Goal: Information Seeking & Learning: Check status

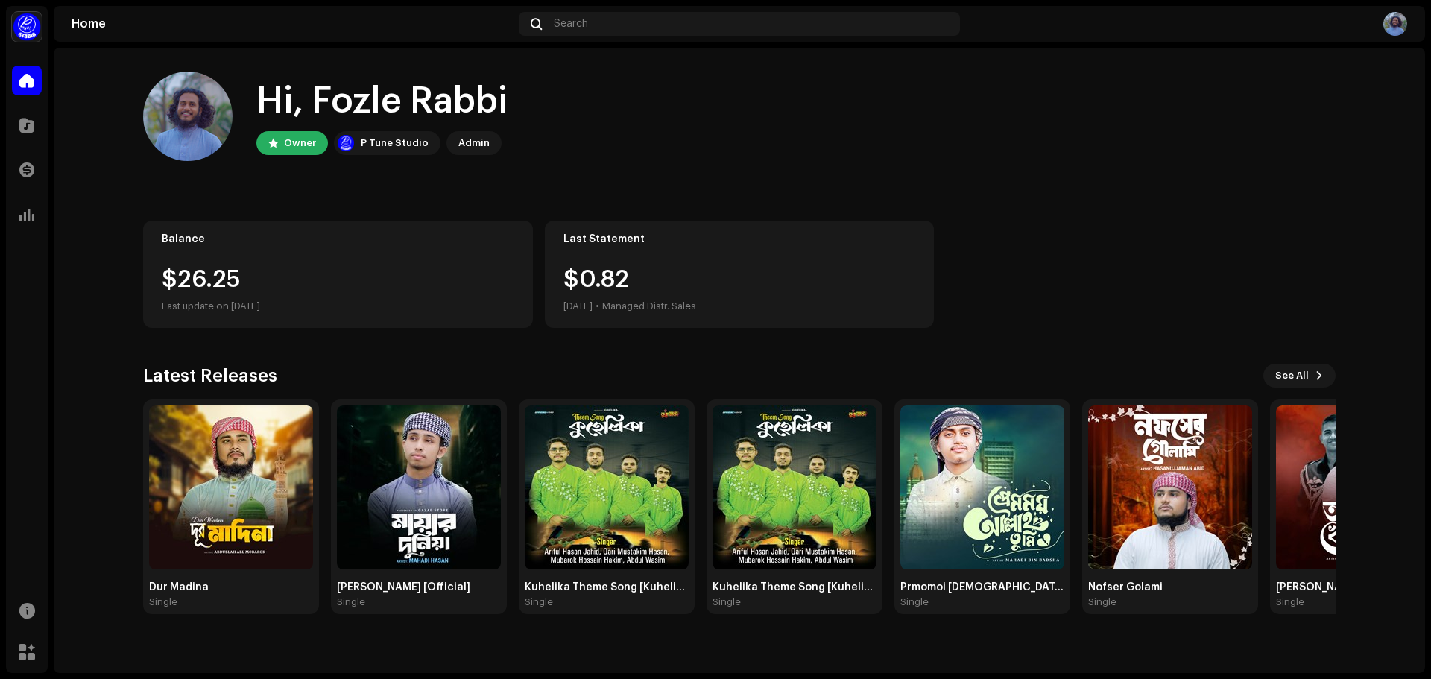
click at [1394, 25] on img at bounding box center [1395, 24] width 24 height 24
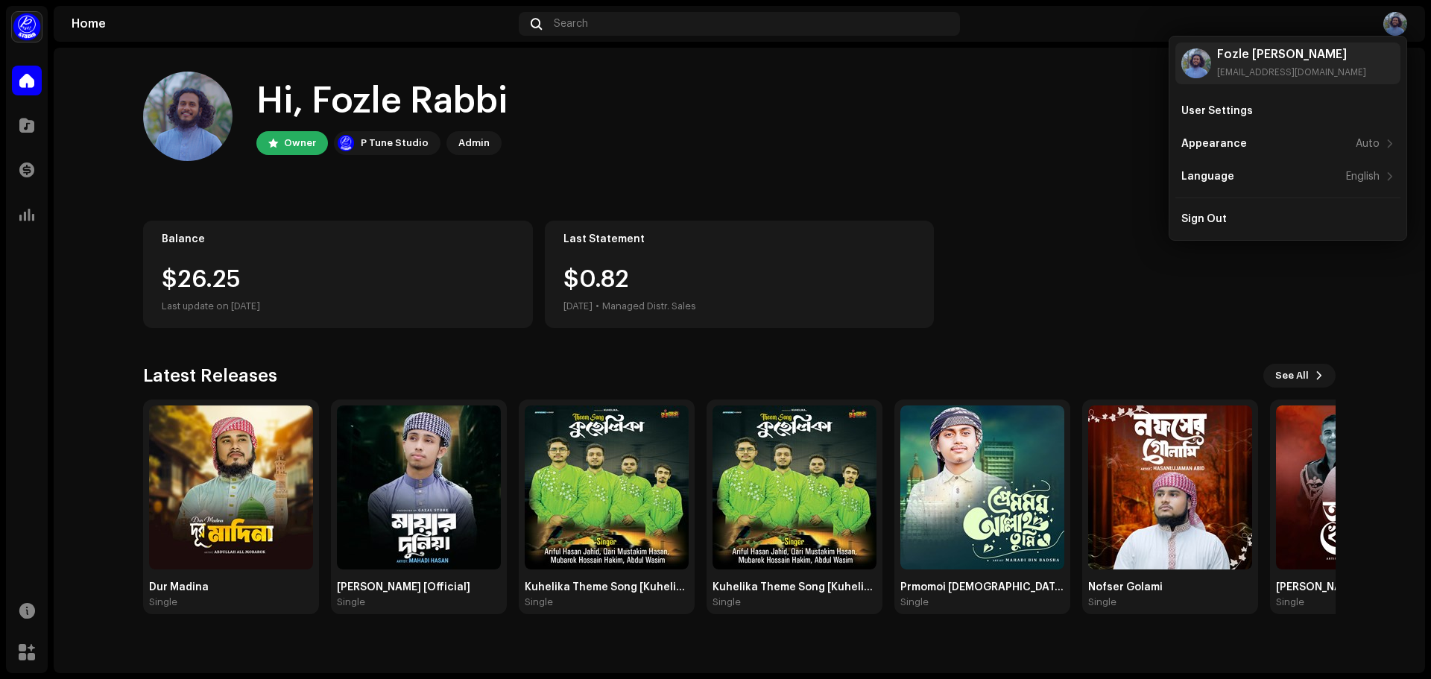
click at [1391, 25] on img at bounding box center [1395, 24] width 24 height 24
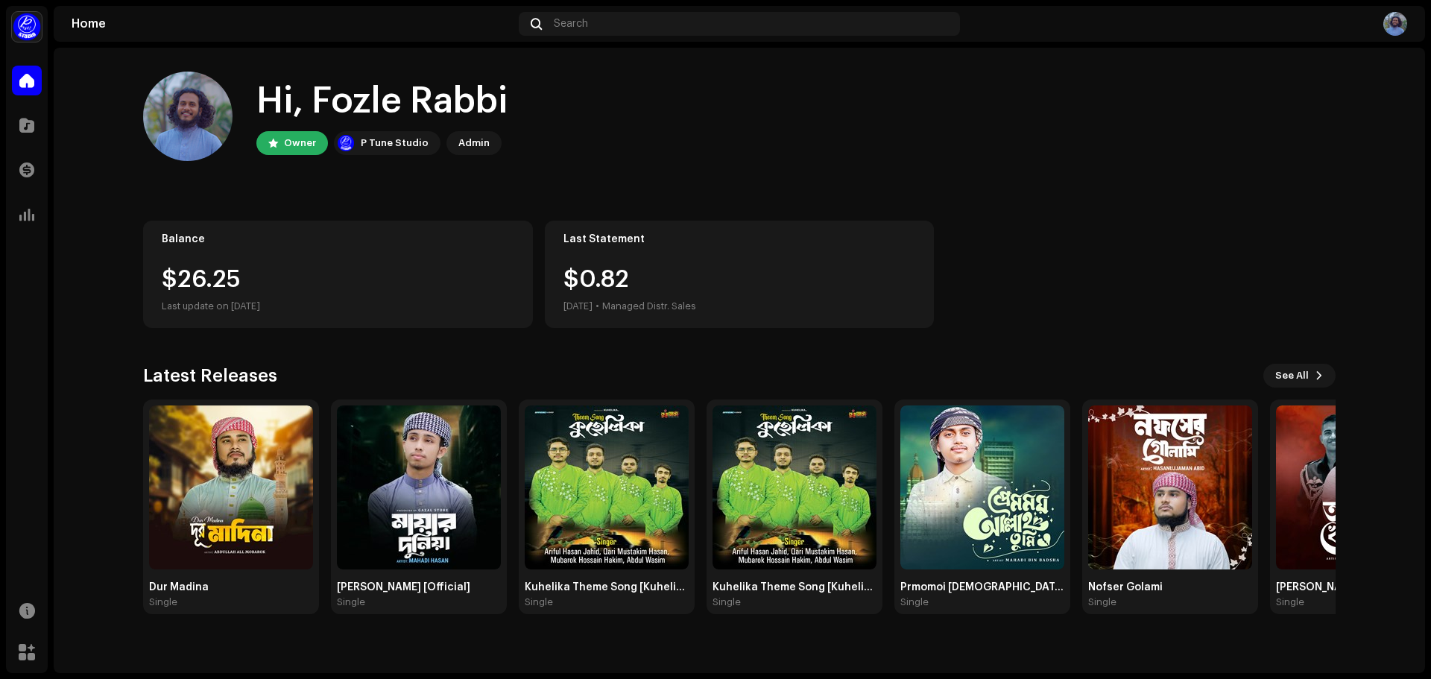
click at [1077, 253] on div "Balance $26.25 Last update on [DATE] Last Statement $0.82 [DATE] • Managed Dist…" at bounding box center [739, 274] width 1192 height 107
click at [341, 98] on div "Hi, Fozle Rabbi" at bounding box center [381, 102] width 251 height 48
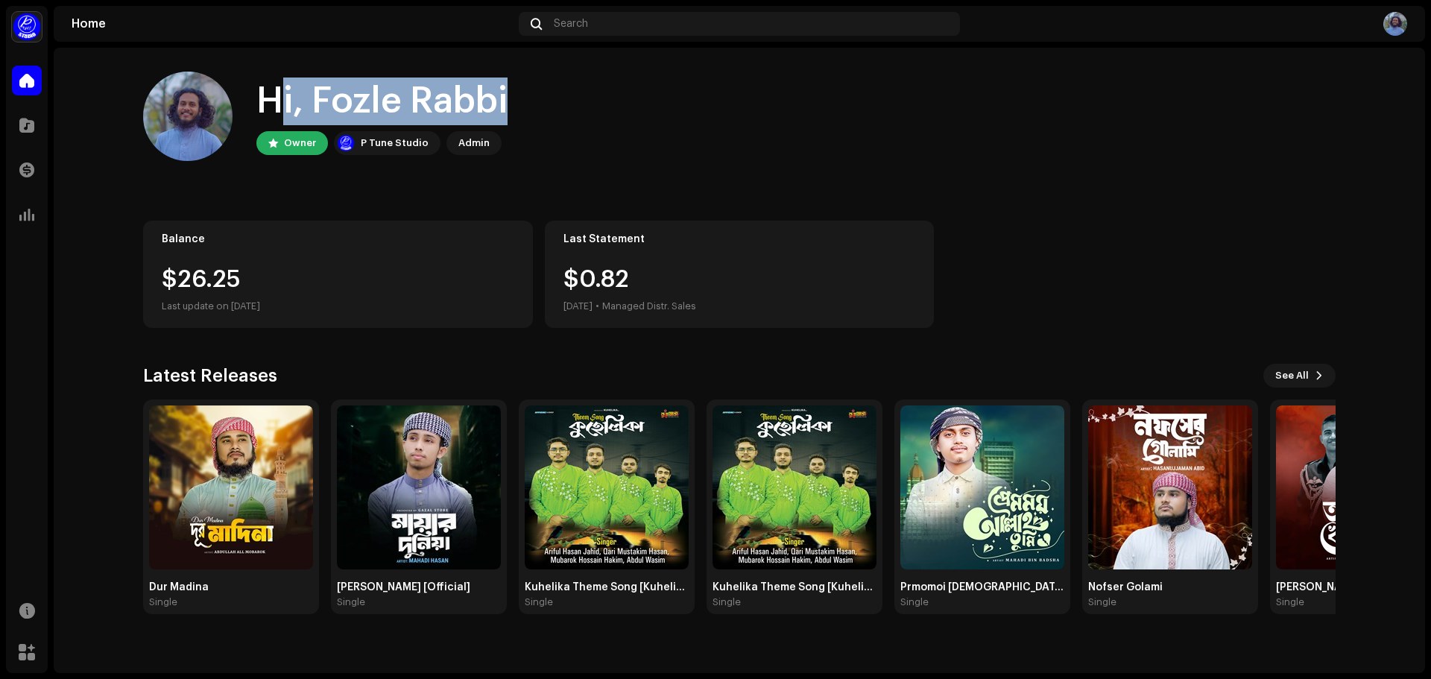
click at [341, 98] on div "Hi, Fozle Rabbi" at bounding box center [381, 102] width 251 height 48
click at [336, 104] on div "Hi, Fozle Rabbi" at bounding box center [381, 102] width 251 height 48
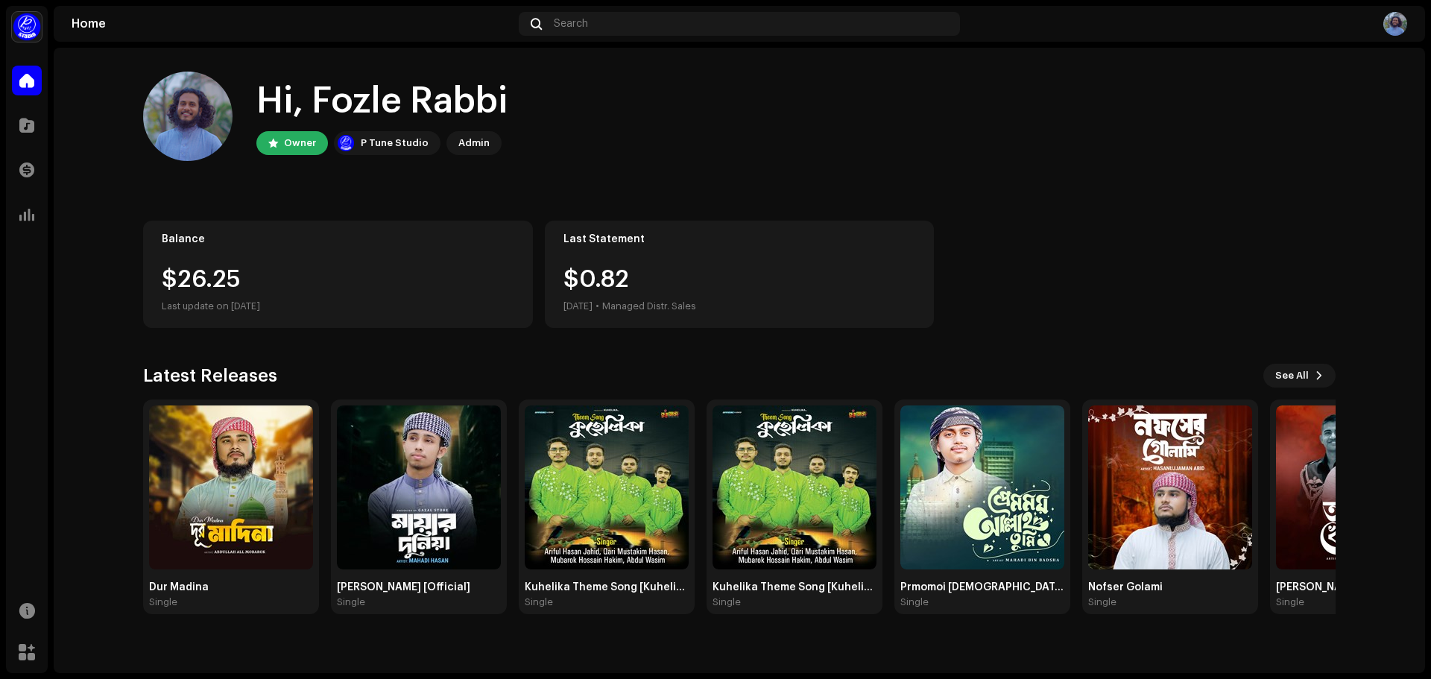
drag, startPoint x: 258, startPoint y: 101, endPoint x: 513, endPoint y: 102, distance: 254.9
click at [513, 102] on div "Hi, Fozle Rabbi Owner P Tune Studio Admin" at bounding box center [739, 116] width 1192 height 89
click at [440, 103] on div "Hi, Fozle Rabbi" at bounding box center [381, 102] width 251 height 48
click at [398, 103] on div "Hi, Fozle Rabbi" at bounding box center [381, 102] width 251 height 48
drag, startPoint x: 317, startPoint y: 99, endPoint x: 512, endPoint y: 98, distance: 195.2
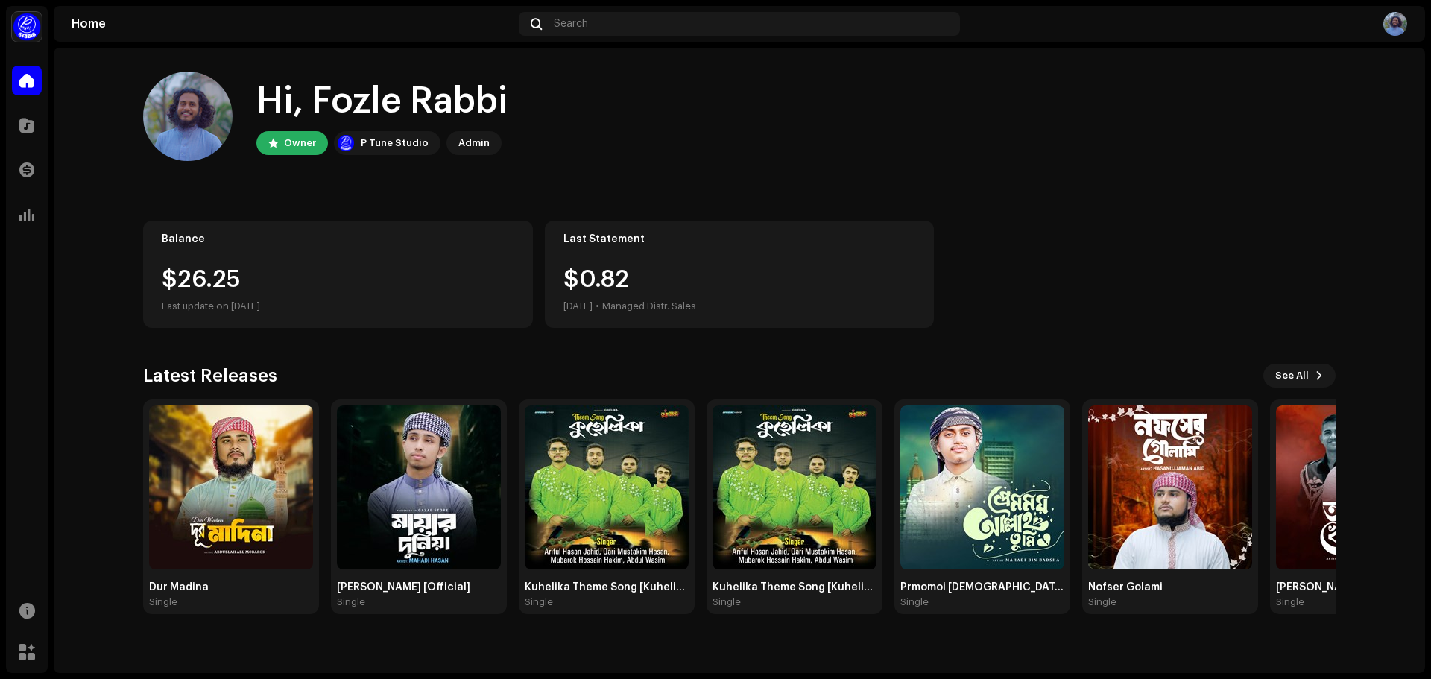
click at [512, 98] on div "Hi, Fozle Rabbi Owner P Tune Studio Admin" at bounding box center [739, 116] width 1192 height 89
click at [461, 98] on div "Hi, Fozle Rabbi" at bounding box center [381, 102] width 251 height 48
click at [25, 651] on span at bounding box center [27, 652] width 16 height 12
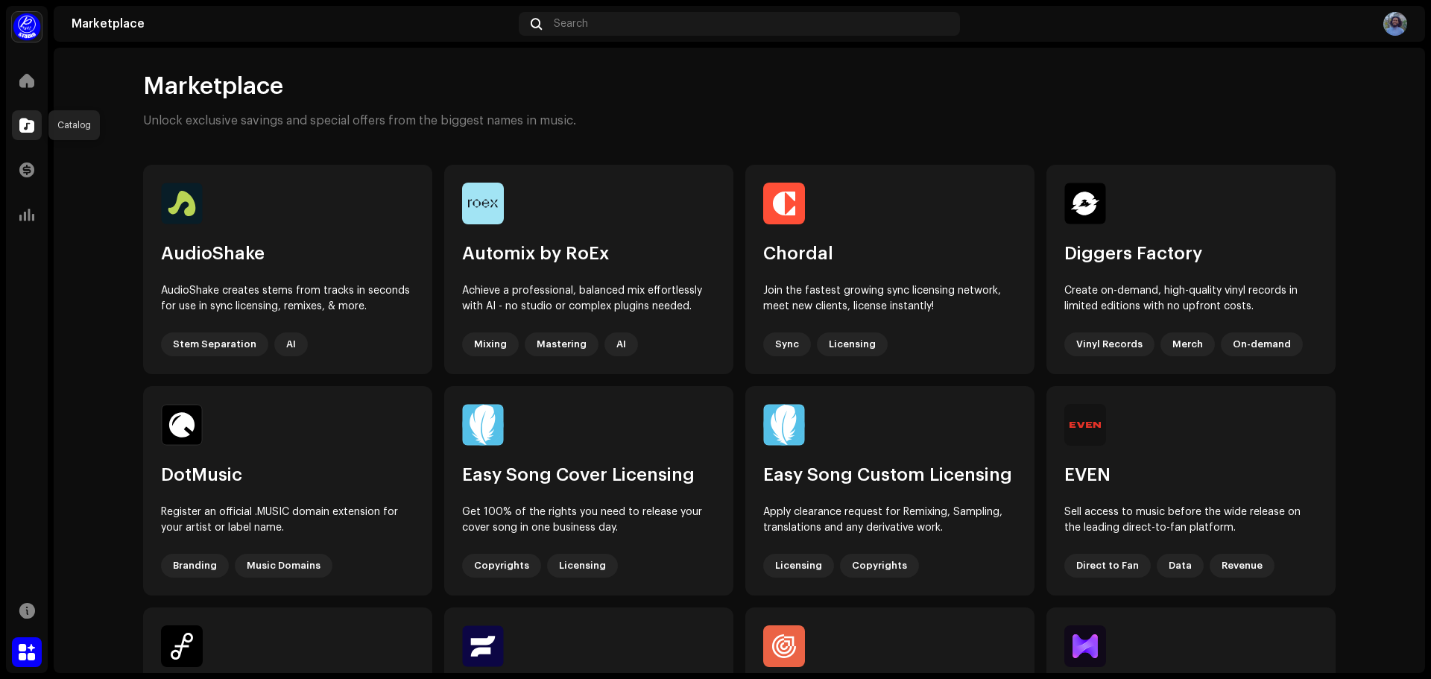
click at [25, 121] on span at bounding box center [26, 125] width 15 height 12
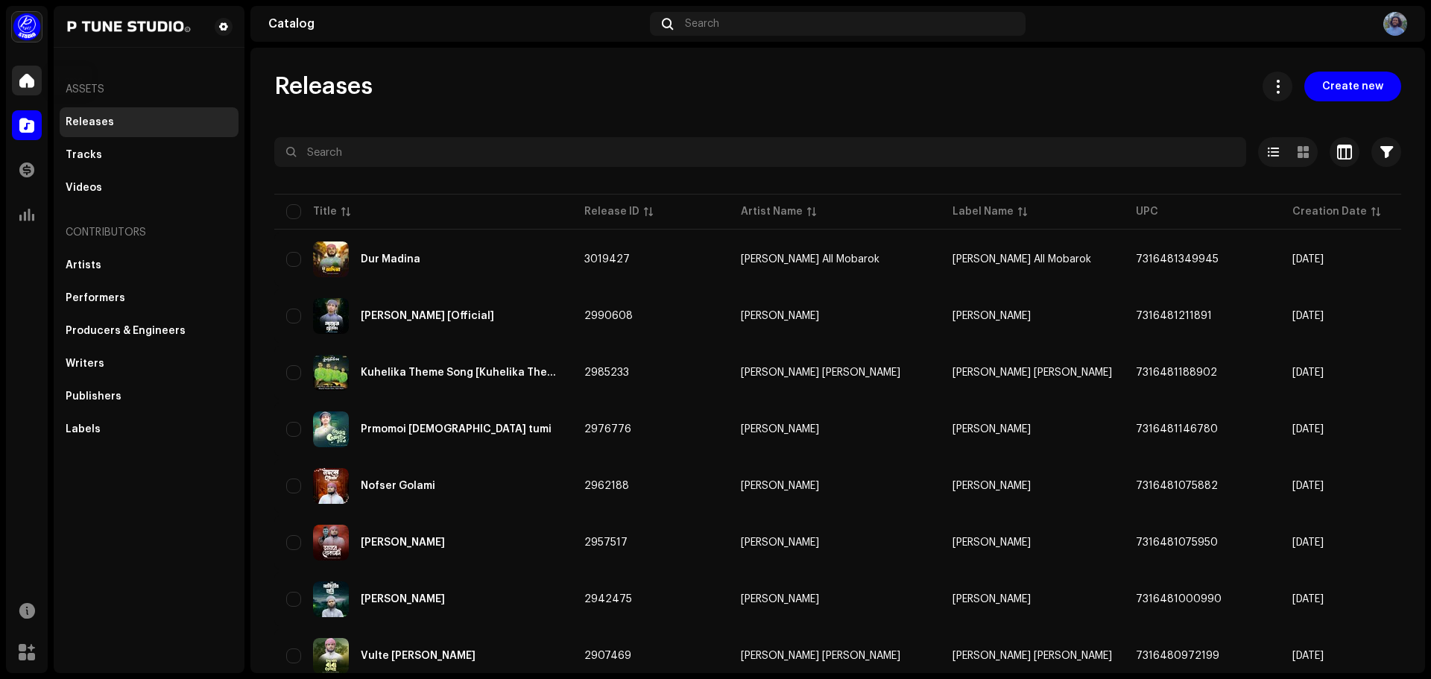
click at [26, 80] on span at bounding box center [26, 81] width 15 height 12
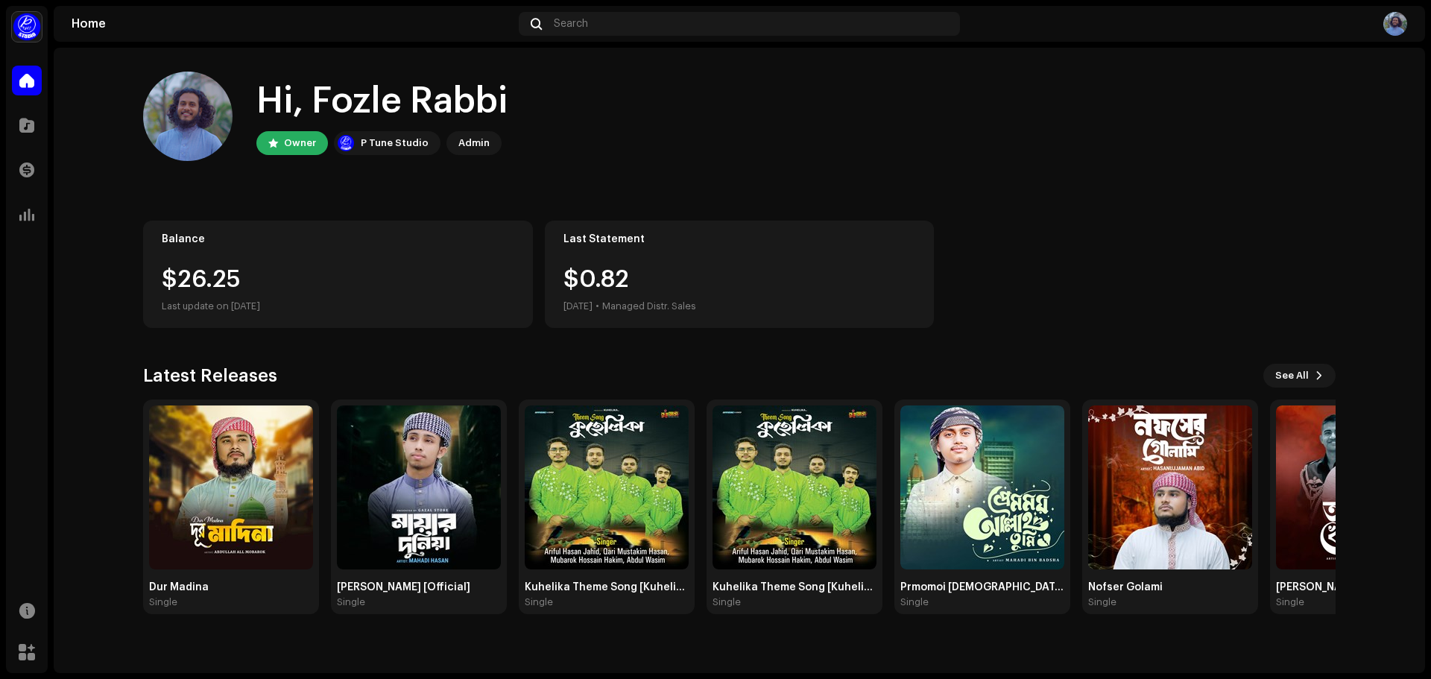
drag, startPoint x: 700, startPoint y: 159, endPoint x: 1310, endPoint y: 168, distance: 610.4
click at [1291, 167] on home-user "Hi, Fozle Rabbi Owner P Tune Studio Admin" at bounding box center [739, 128] width 1192 height 113
click at [32, 78] on span at bounding box center [26, 81] width 15 height 12
click at [19, 610] on span at bounding box center [27, 610] width 16 height 12
click at [951, 96] on div "Hi, Fozle Rabbi Owner P Tune Studio Admin" at bounding box center [739, 116] width 1192 height 89
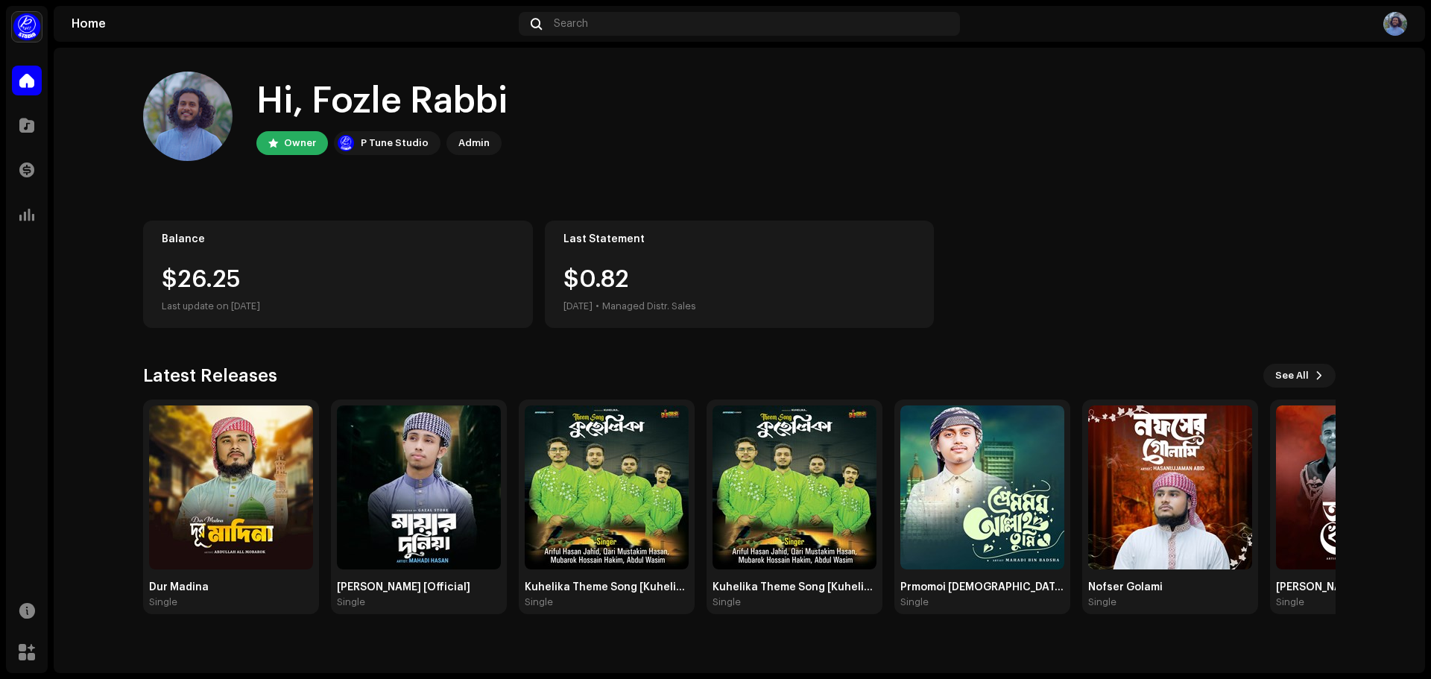
click at [1399, 31] on img at bounding box center [1395, 24] width 24 height 24
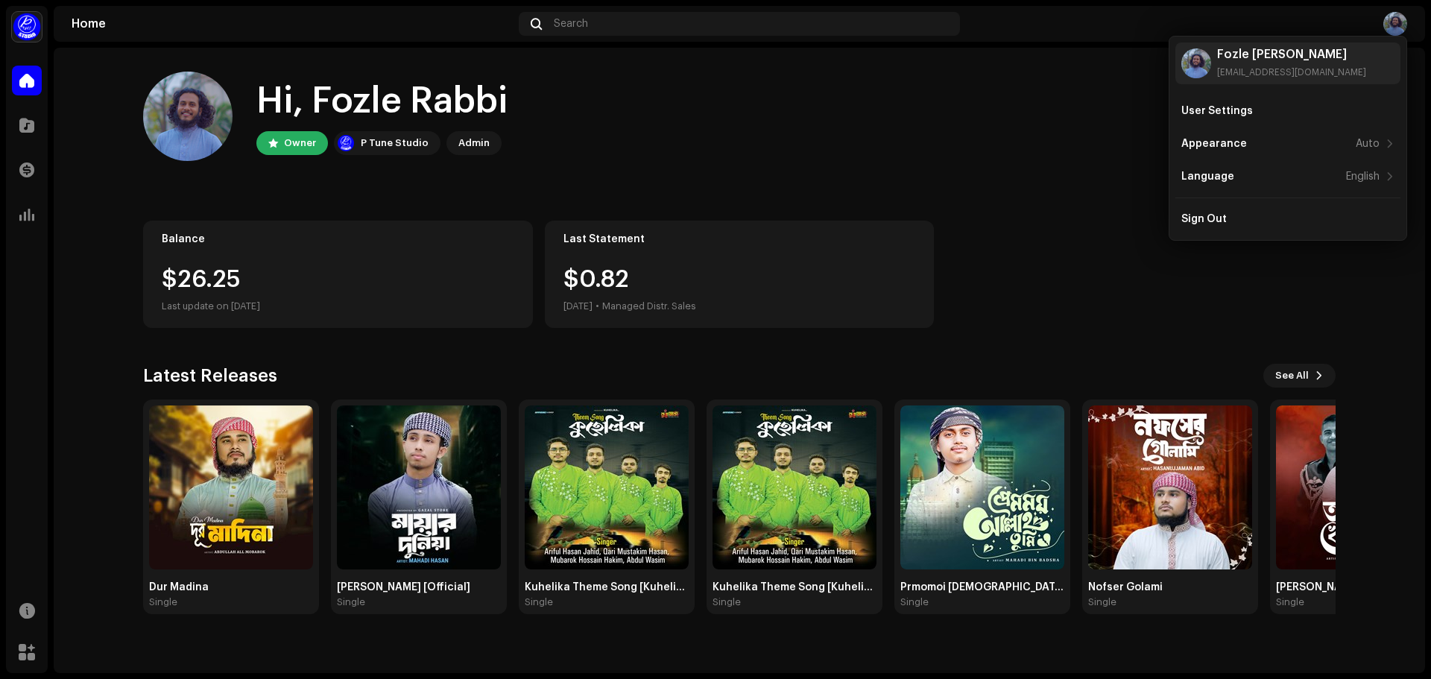
click at [856, 162] on home-user "Hi, Fozle Rabbi Owner P Tune Studio Admin" at bounding box center [739, 128] width 1192 height 113
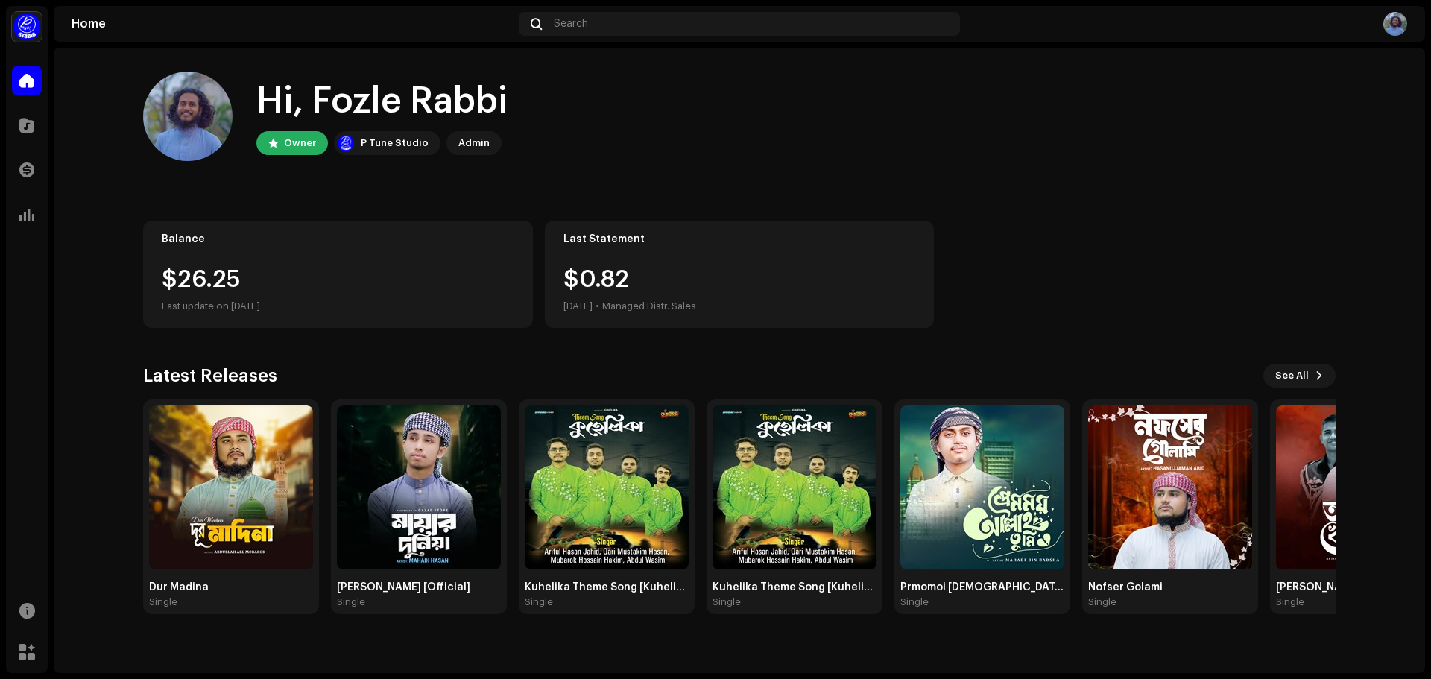
click at [293, 144] on div "Owner" at bounding box center [300, 143] width 32 height 18
click at [382, 146] on div "P Tune Studio" at bounding box center [395, 143] width 68 height 18
click at [31, 168] on span at bounding box center [26, 170] width 15 height 12
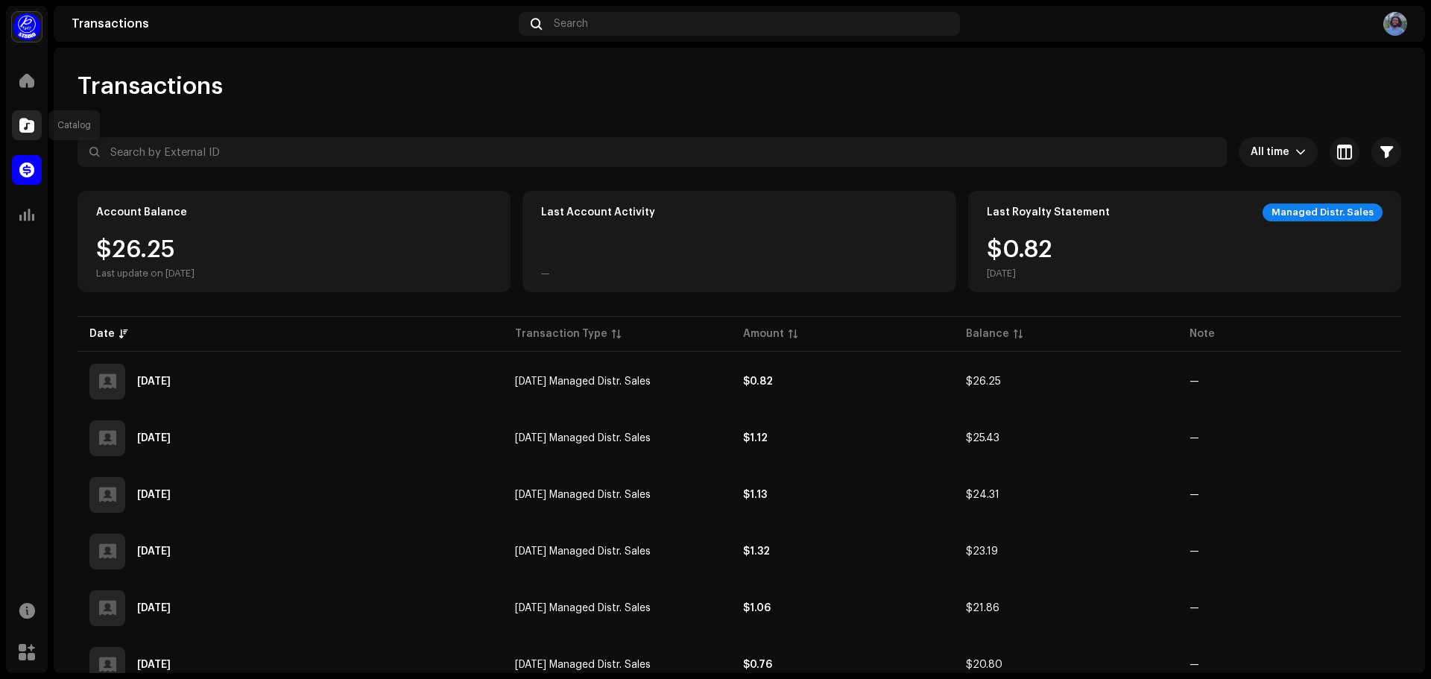
click at [20, 128] on span at bounding box center [26, 125] width 15 height 12
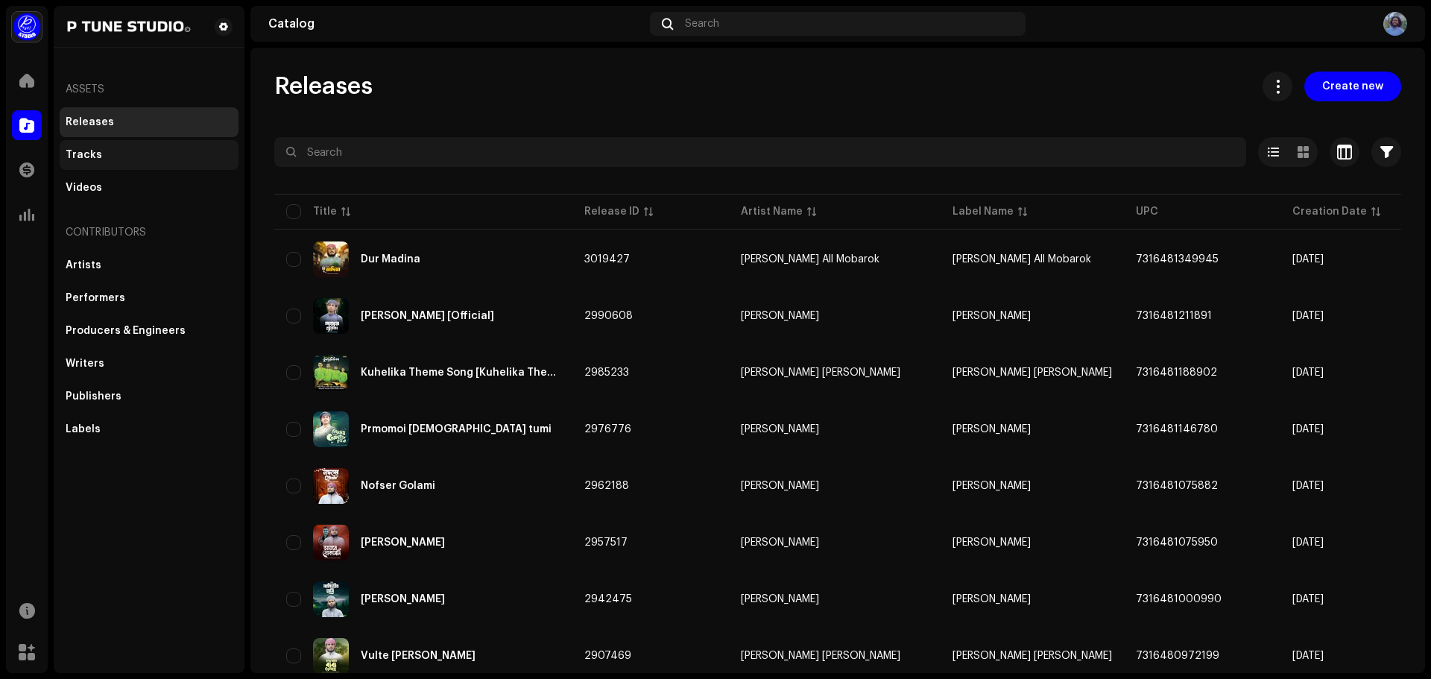
click at [91, 159] on div "Tracks" at bounding box center [84, 155] width 37 height 12
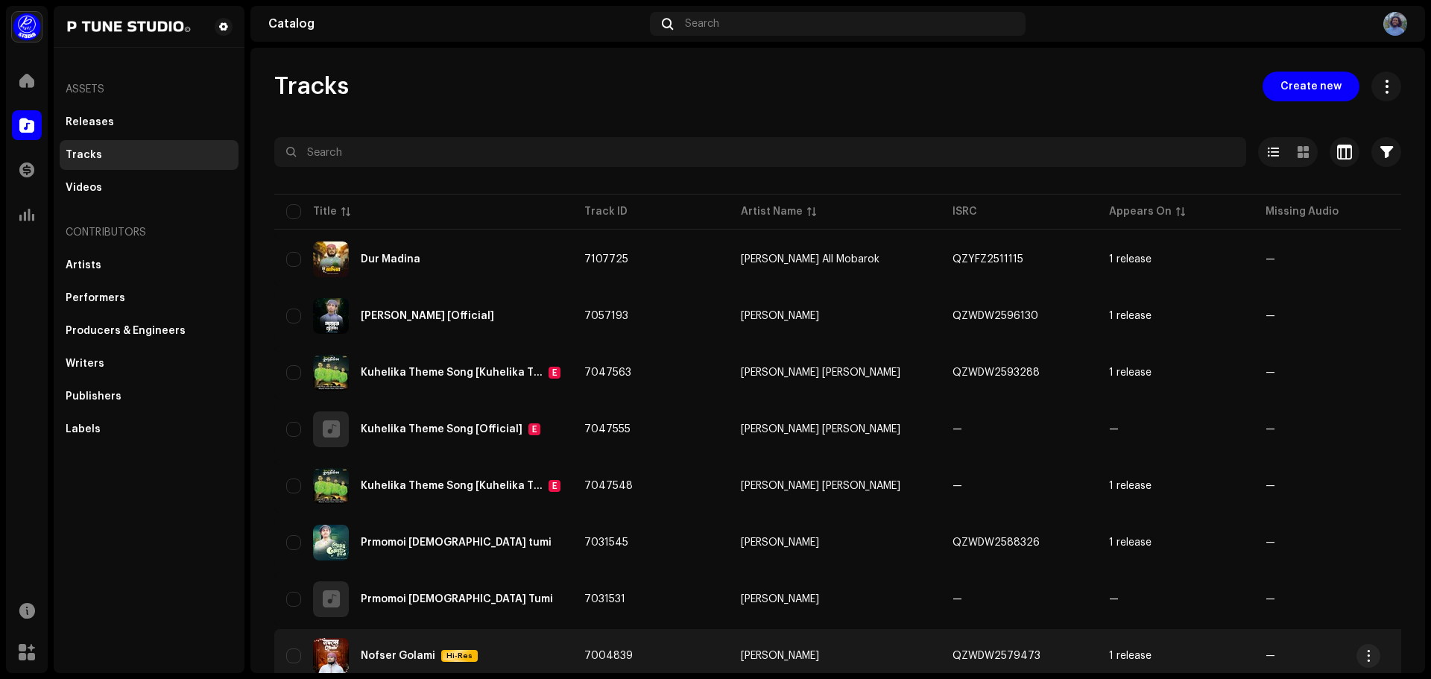
click at [1425, 654] on div at bounding box center [1434, 656] width 18 height 18
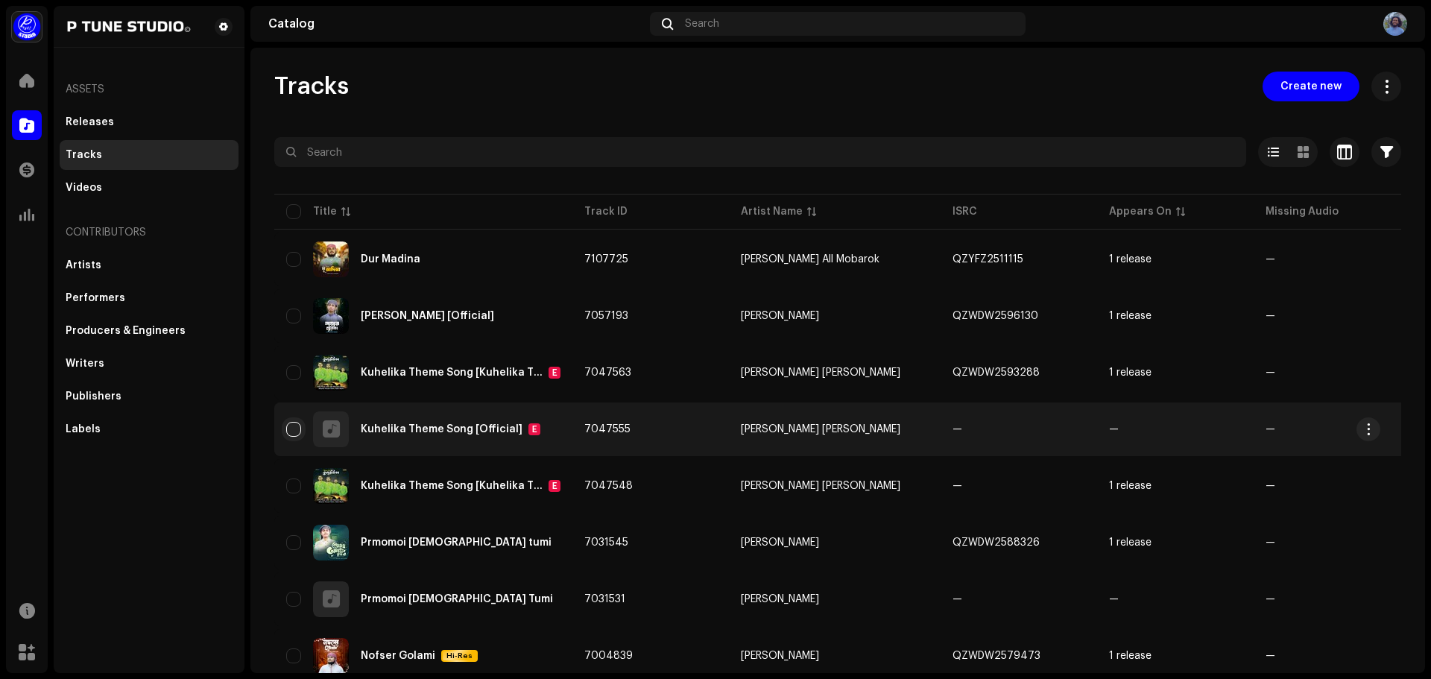
click at [289, 432] on input "checkbox" at bounding box center [293, 429] width 15 height 15
checkbox input "true"
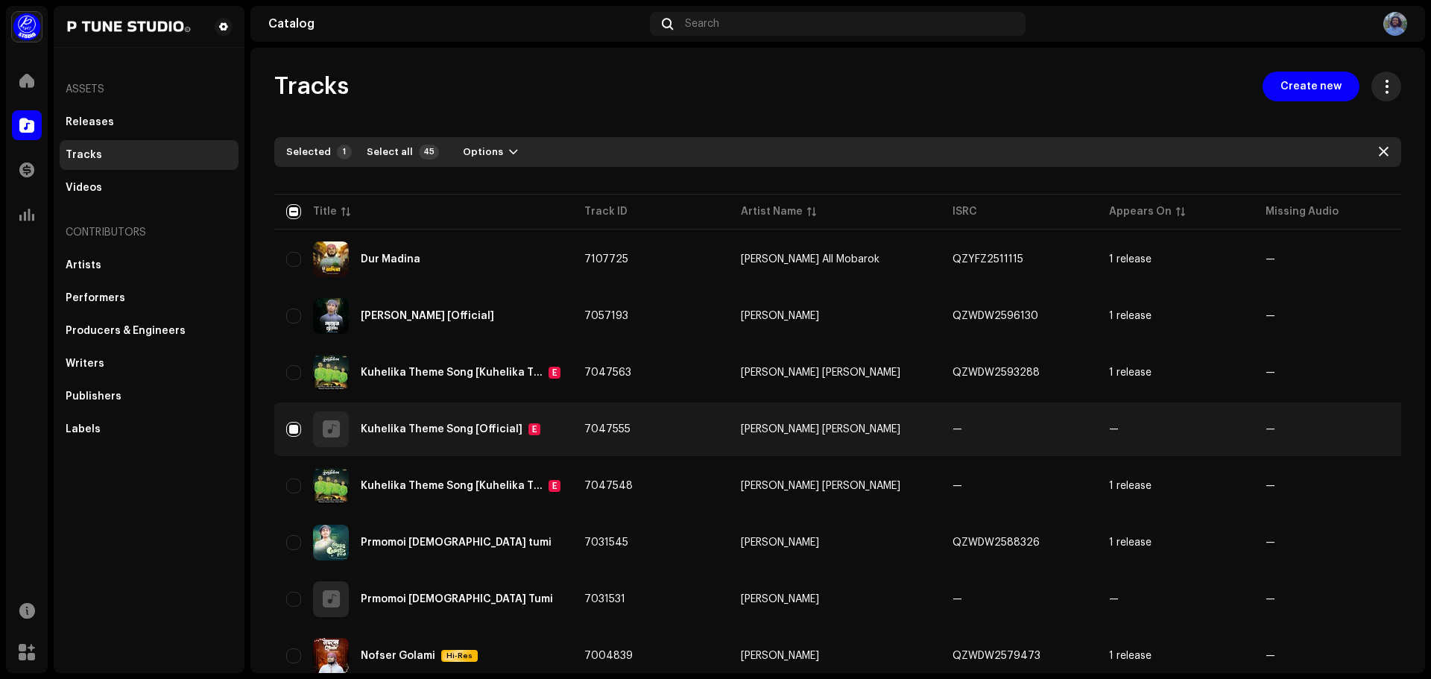
click at [1377, 97] on button at bounding box center [1386, 87] width 30 height 30
click at [1359, 434] on button "button" at bounding box center [1368, 429] width 24 height 24
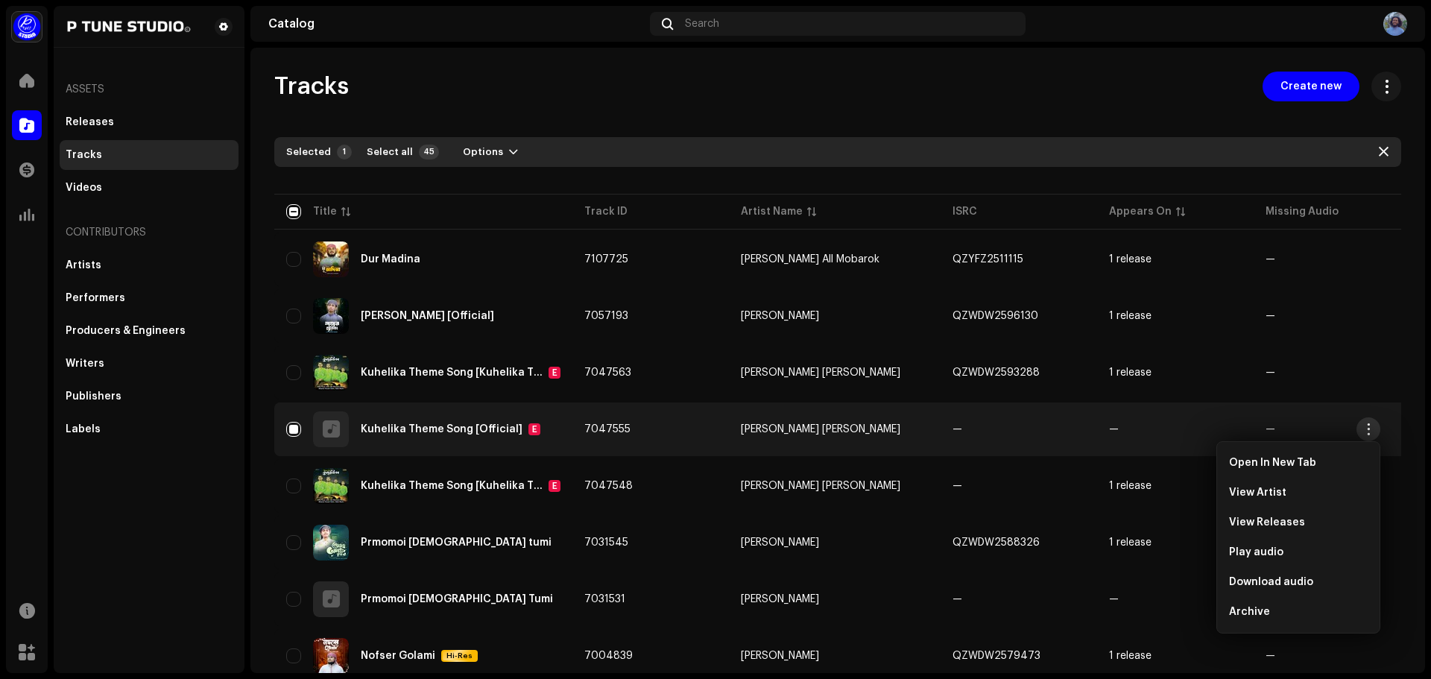
click at [1364, 431] on span "button" at bounding box center [1368, 429] width 11 height 12
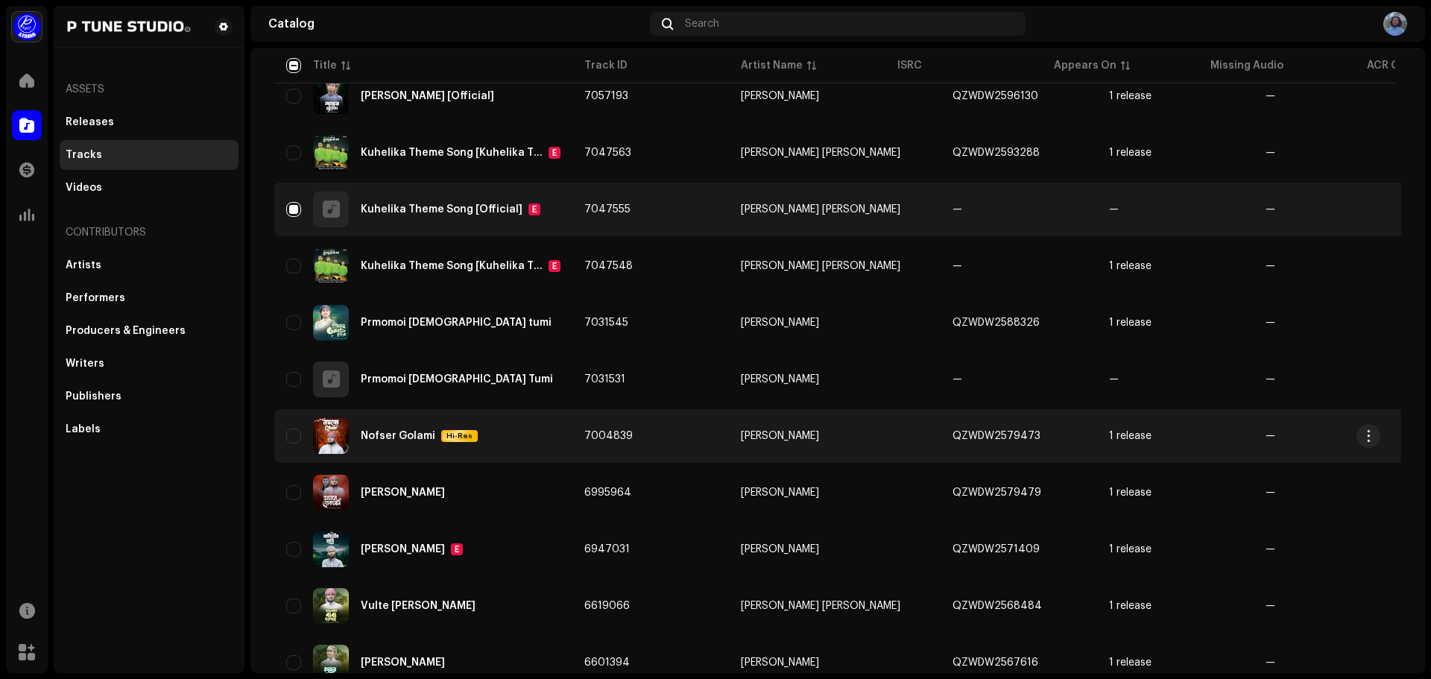
scroll to position [298, 0]
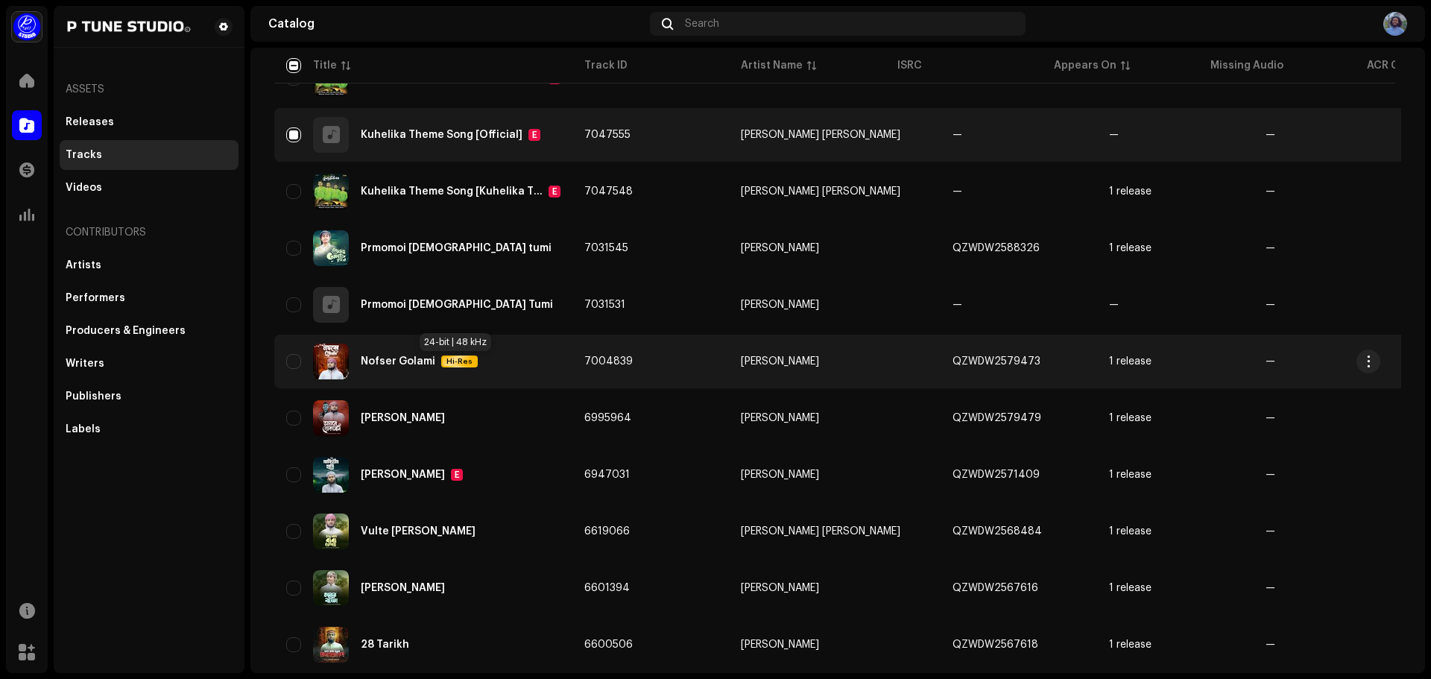
click at [459, 362] on span "Hi-Res" at bounding box center [460, 361] width 34 height 10
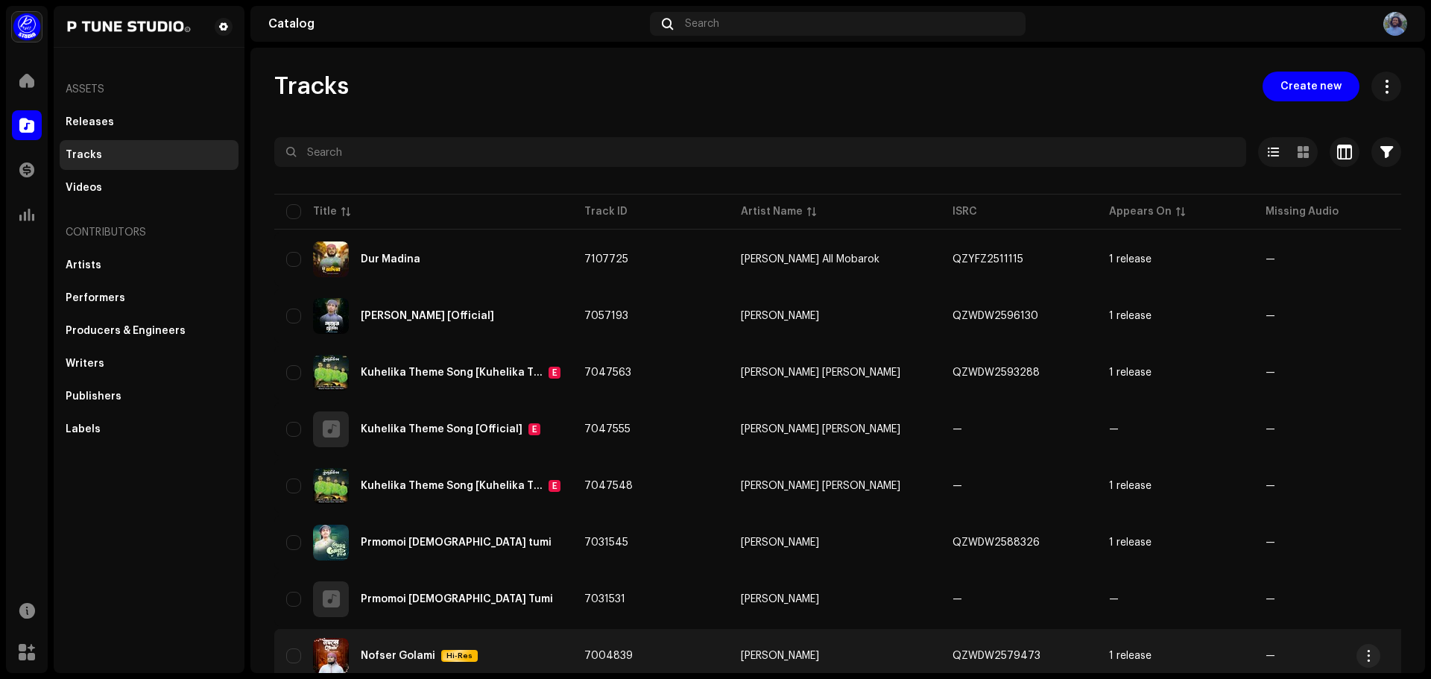
scroll to position [224, 0]
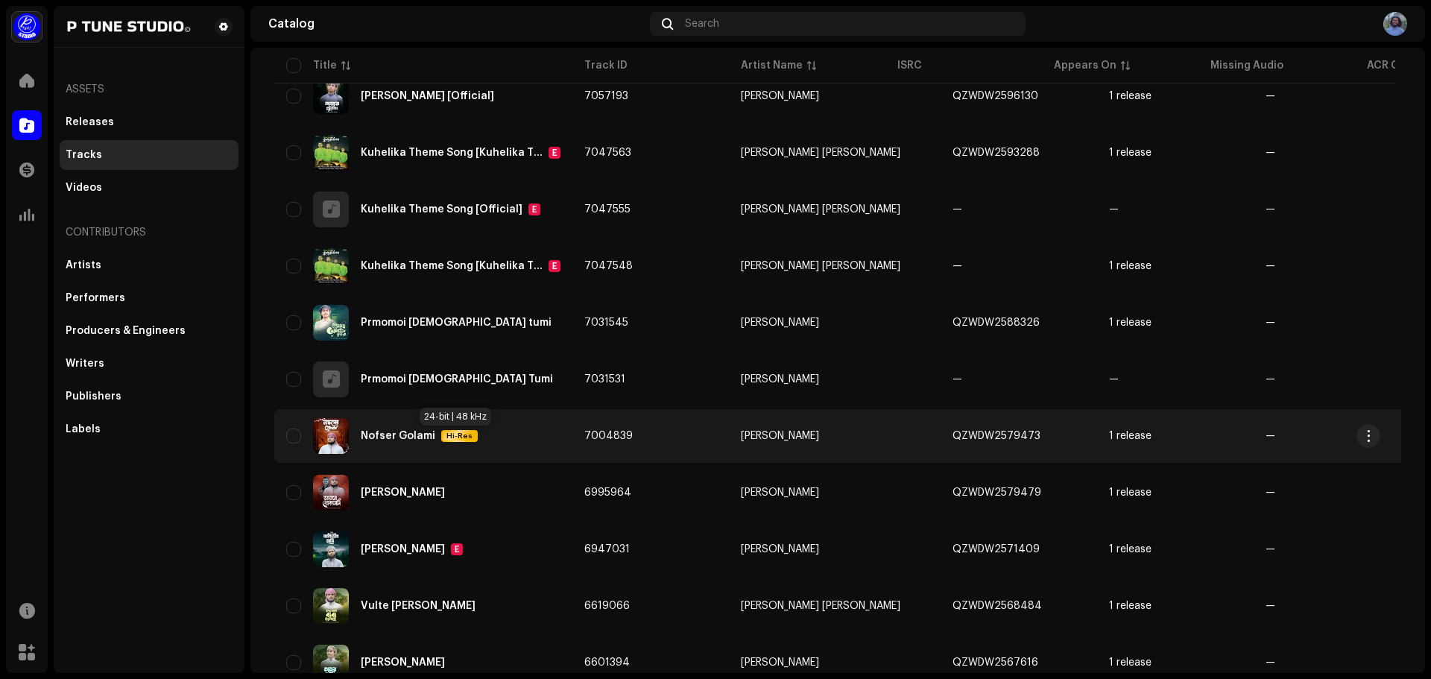
click at [449, 433] on span "Hi-Res" at bounding box center [460, 436] width 34 height 10
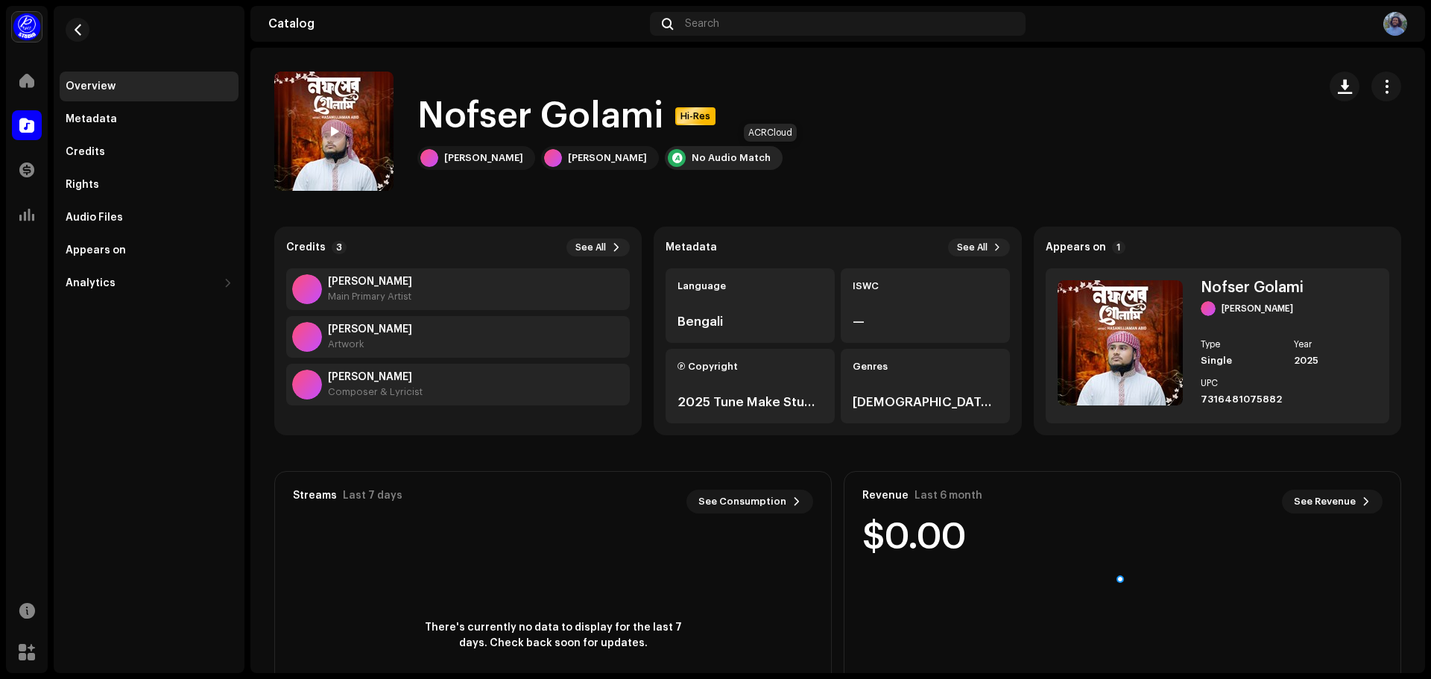
click at [741, 153] on div "No Audio Match" at bounding box center [731, 158] width 79 height 12
